Goal: Find specific page/section: Find specific page/section

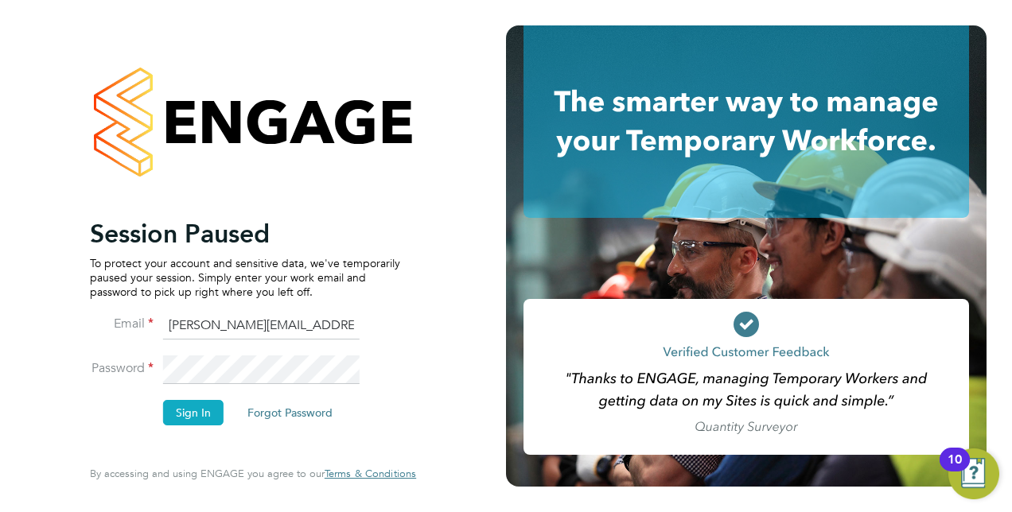
click at [194, 413] on button "Sign In" at bounding box center [193, 412] width 60 height 25
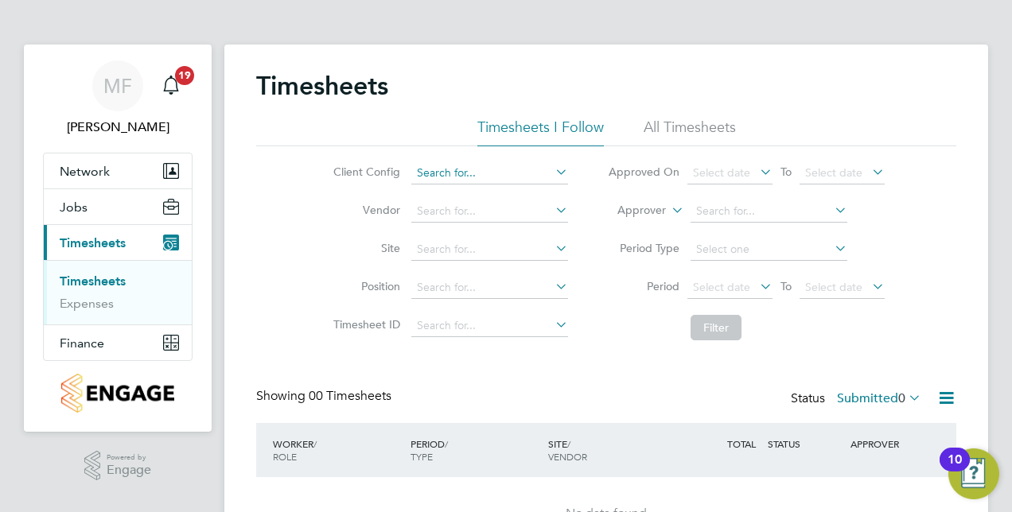
click at [506, 168] on input at bounding box center [489, 173] width 157 height 22
click at [423, 171] on input "yz092" at bounding box center [489, 173] width 157 height 22
drag, startPoint x: 429, startPoint y: 168, endPoint x: 409, endPoint y: 166, distance: 20.0
click at [408, 169] on li "Client Config yz092" at bounding box center [448, 173] width 279 height 38
type input "YZ092"
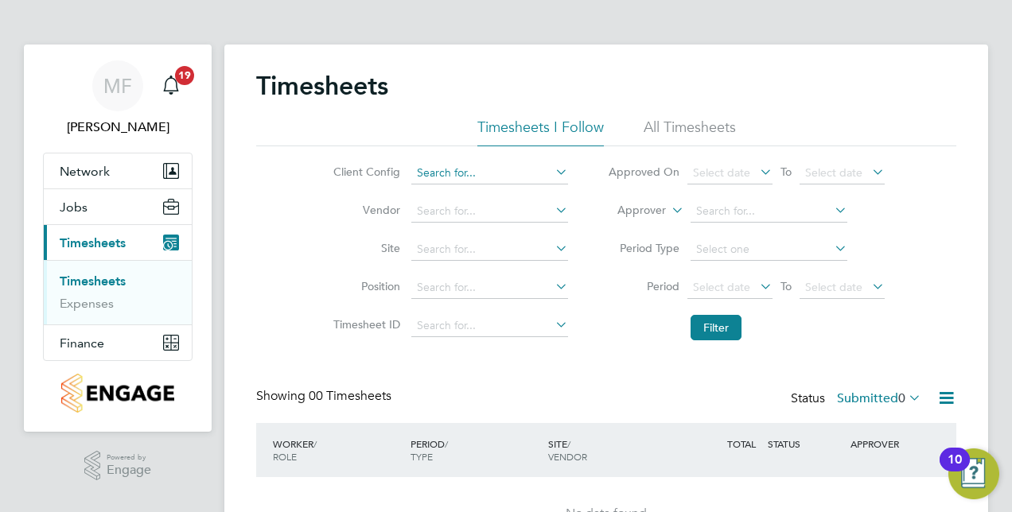
click at [529, 170] on input at bounding box center [489, 173] width 157 height 22
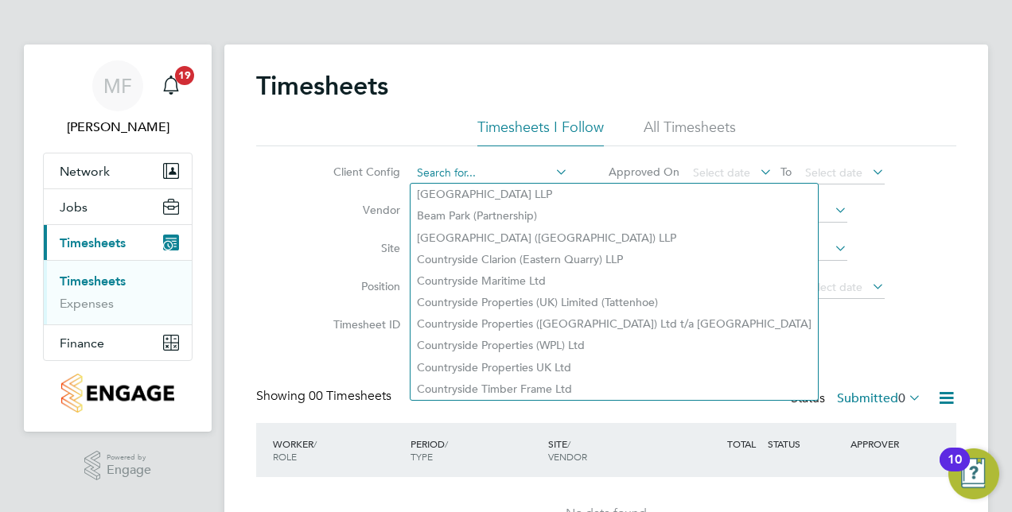
click at [455, 172] on input at bounding box center [489, 173] width 157 height 22
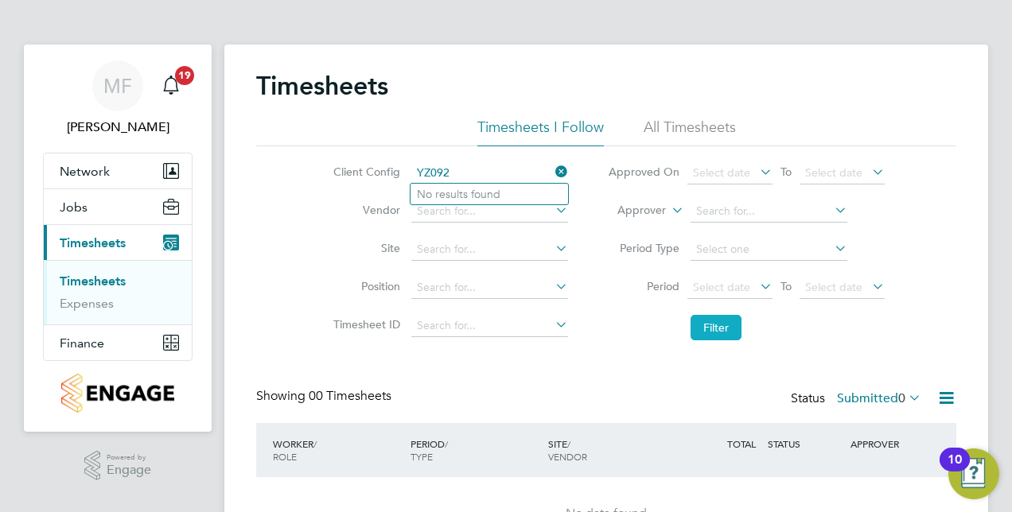
type input "YZ092"
drag, startPoint x: 694, startPoint y: 321, endPoint x: 703, endPoint y: 318, distance: 9.3
click at [693, 321] on button "Filter" at bounding box center [716, 327] width 51 height 25
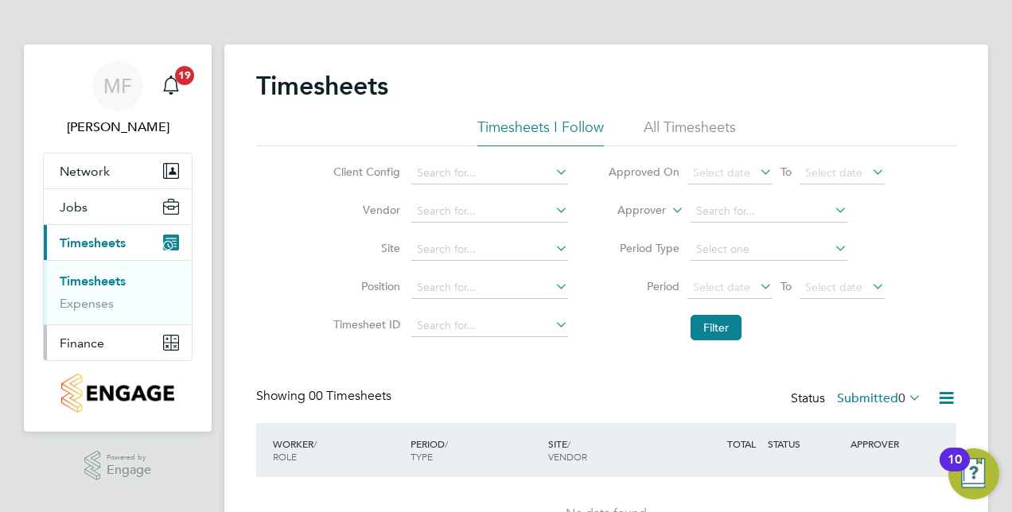
click at [86, 343] on span "Finance" at bounding box center [82, 343] width 45 height 15
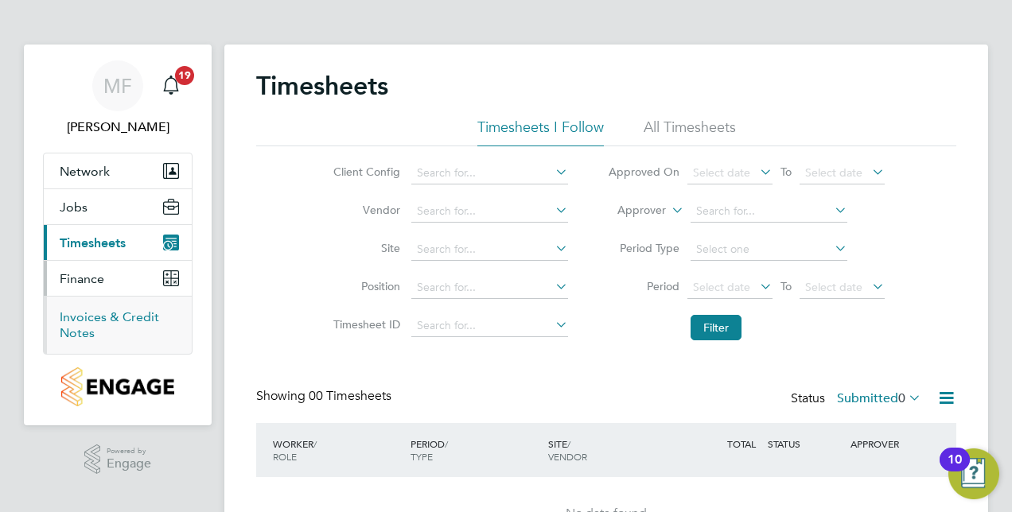
click at [84, 317] on link "Invoices & Credit Notes" at bounding box center [109, 325] width 99 height 31
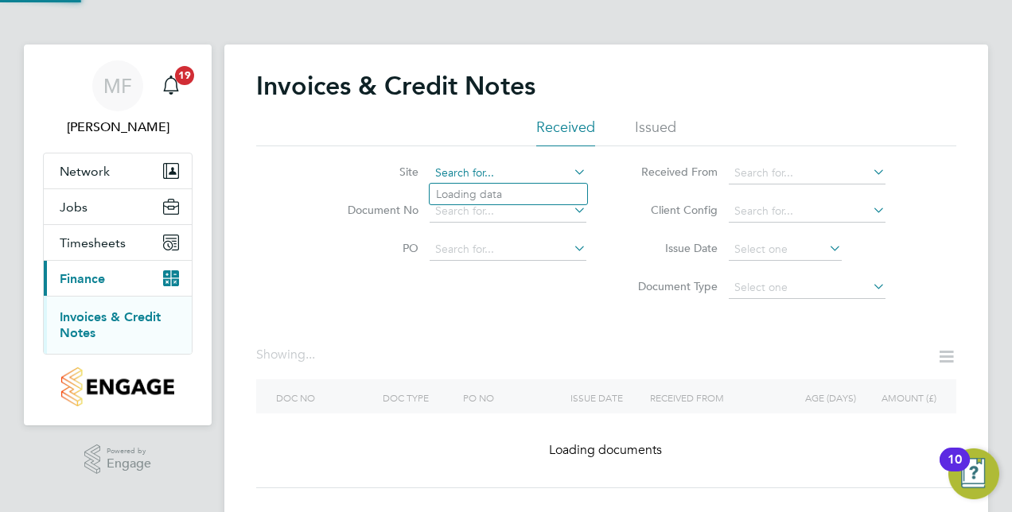
click at [487, 181] on input at bounding box center [508, 173] width 157 height 22
type input "A5 Aquatics"
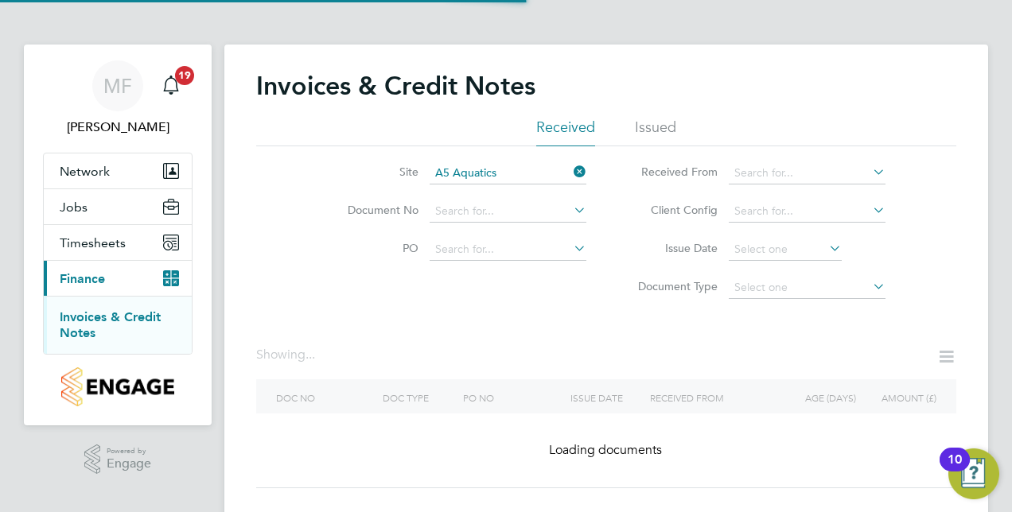
click at [571, 172] on icon at bounding box center [571, 172] width 0 height 22
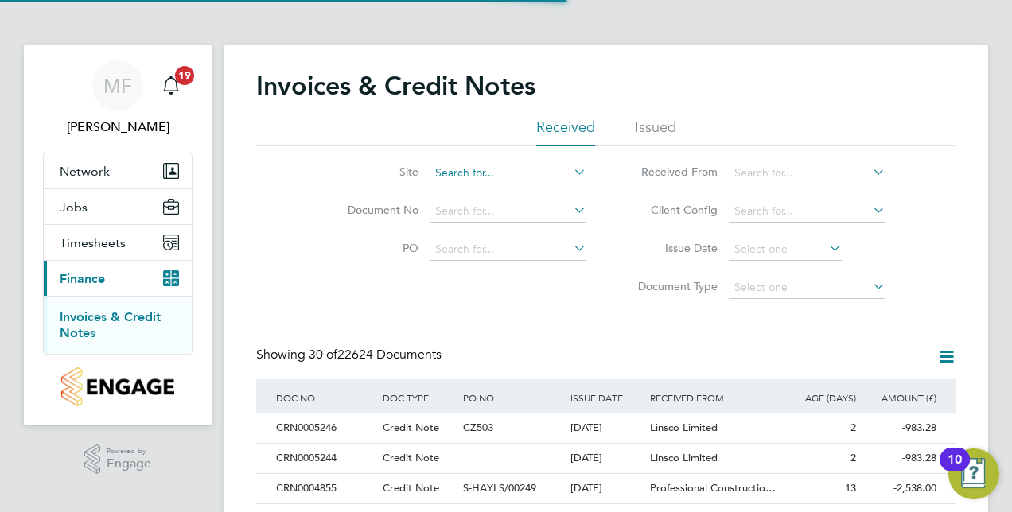
click at [474, 169] on input at bounding box center [508, 173] width 157 height 22
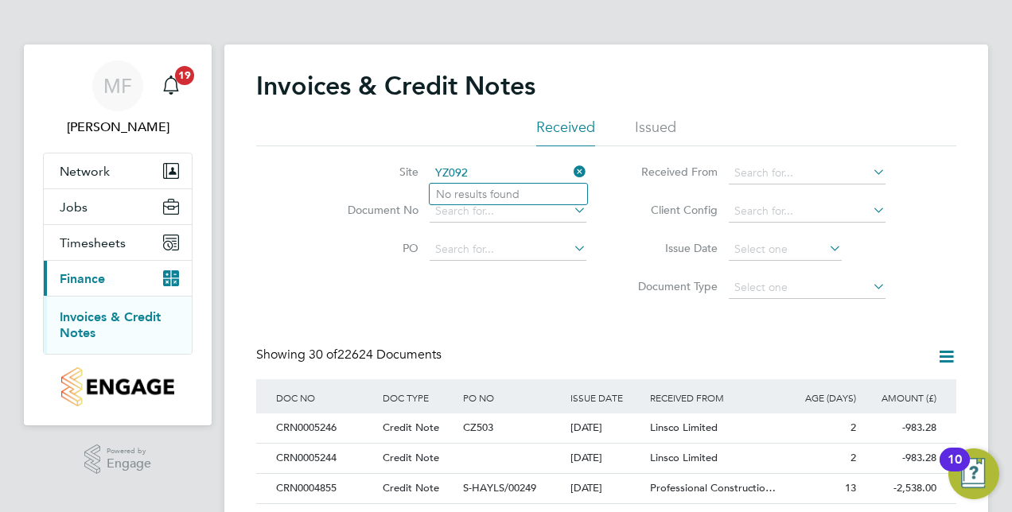
type input "YZ092"
